Goal: Download file/media

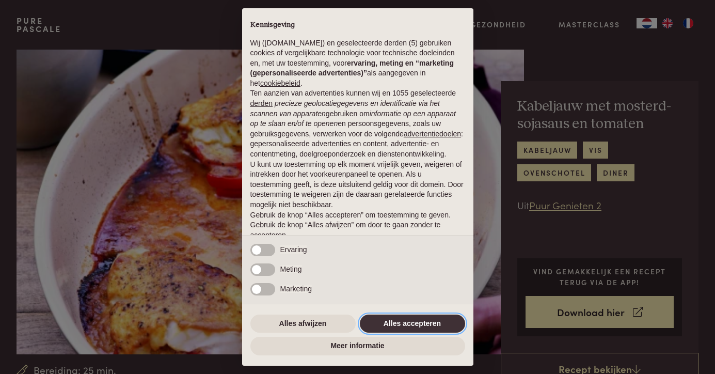
click at [419, 325] on button "Alles accepteren" at bounding box center [412, 323] width 105 height 19
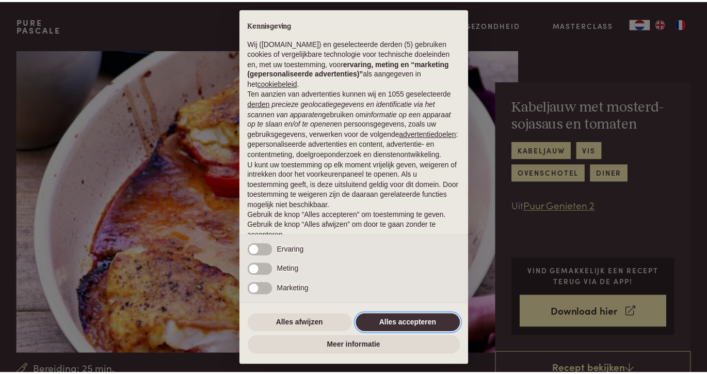
scroll to position [41, 0]
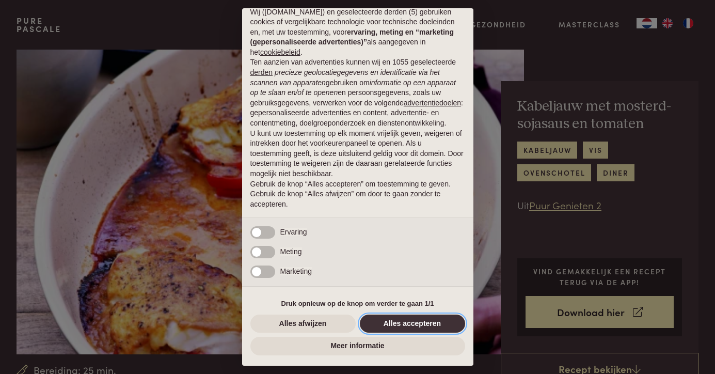
click at [414, 328] on button "Alles accepteren" at bounding box center [412, 323] width 105 height 19
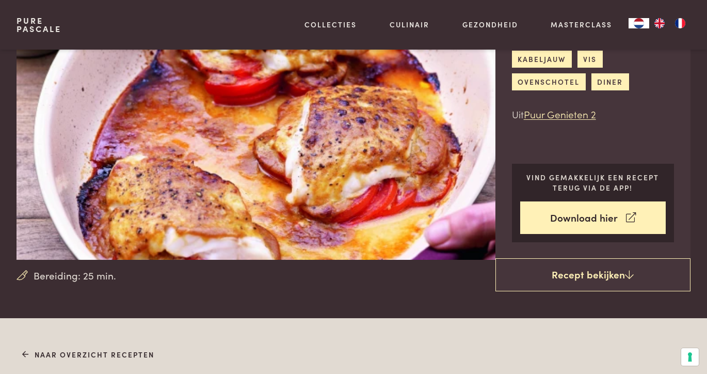
scroll to position [93, 0]
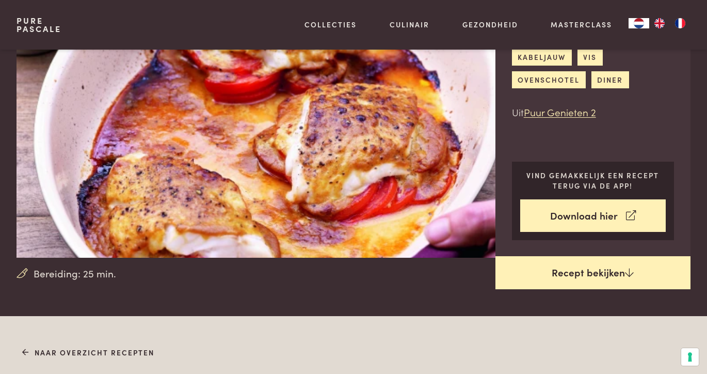
click at [598, 279] on link "Recept bekijken" at bounding box center [592, 272] width 195 height 33
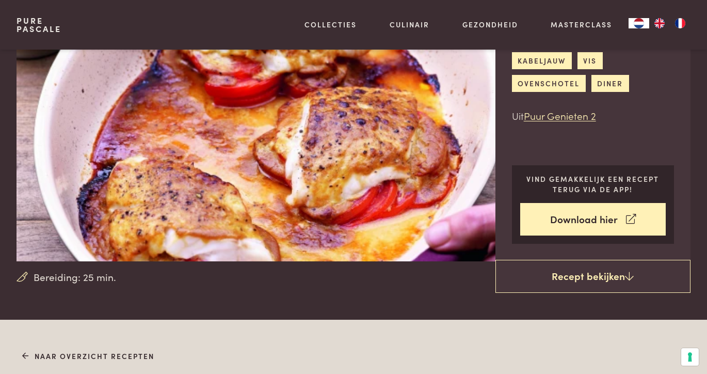
scroll to position [99, 0]
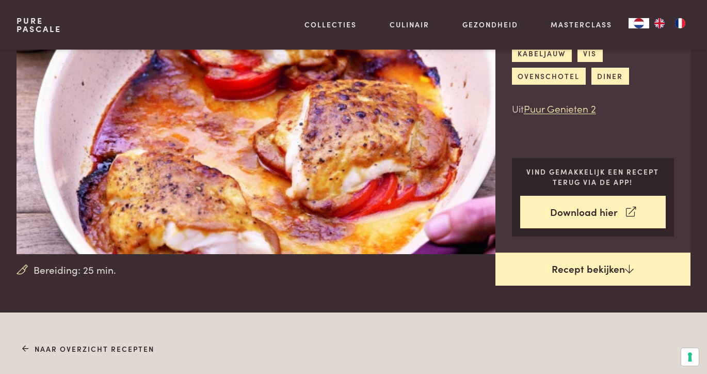
click at [569, 262] on link "Recept bekijken" at bounding box center [592, 268] width 195 height 33
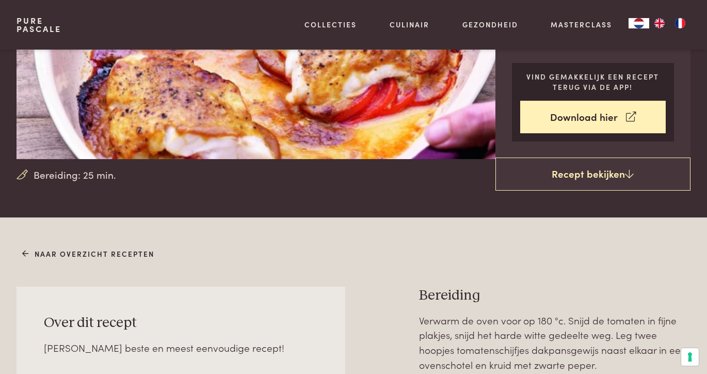
scroll to position [10, 0]
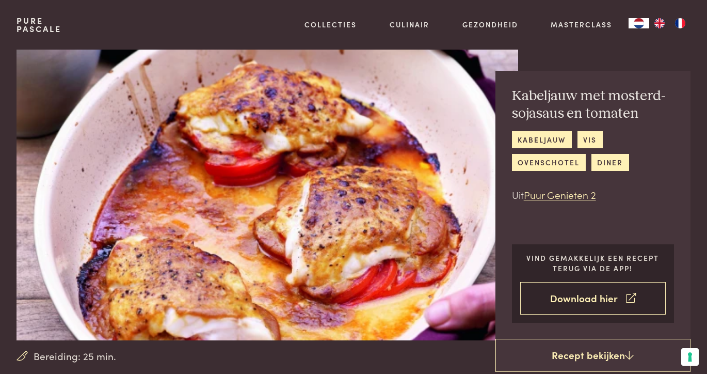
click at [612, 286] on link "Download hier" at bounding box center [593, 298] width 146 height 33
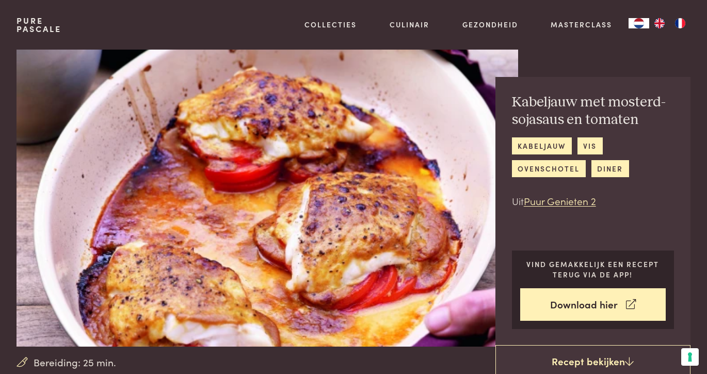
scroll to position [3, 0]
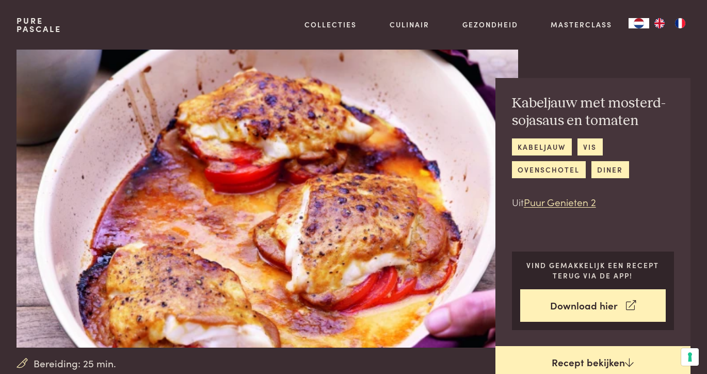
click at [572, 361] on link "Recept bekijken" at bounding box center [592, 362] width 195 height 33
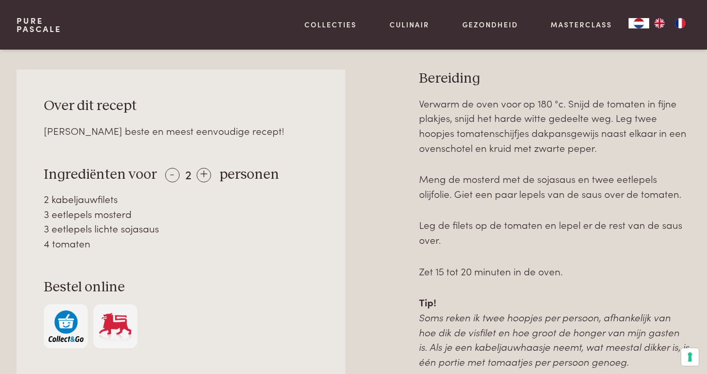
scroll to position [409, 0]
